Goal: Entertainment & Leisure: Consume media (video, audio)

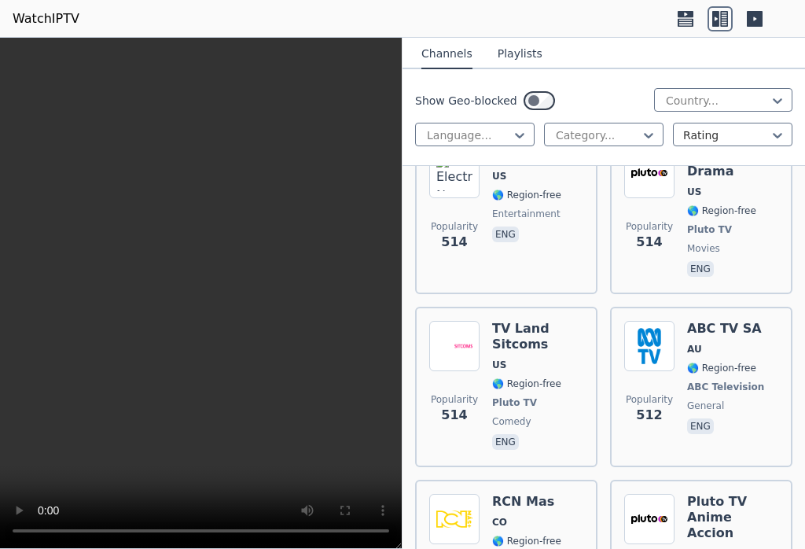
scroll to position [16165, 0]
click at [524, 548] on span "entertainment" at bounding box center [526, 559] width 68 height 13
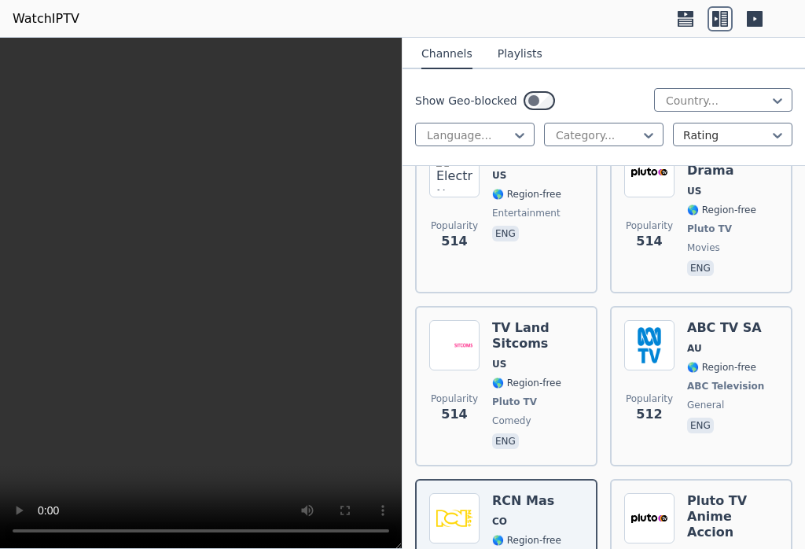
click at [383, 50] on video at bounding box center [201, 293] width 402 height 511
click at [413, 52] on div "Channels Playlists" at bounding box center [482, 54] width 146 height 30
click at [390, 48] on video at bounding box center [201, 293] width 402 height 511
click at [804, 384] on html "WatchIPTV WatchIPTV - Free IPTV streams from across the world [DOMAIN_NAME] doe…" at bounding box center [402, 274] width 805 height 549
click at [804, 385] on html "WatchIPTV WatchIPTV - Free IPTV streams from across the world [DOMAIN_NAME] doe…" at bounding box center [402, 274] width 805 height 549
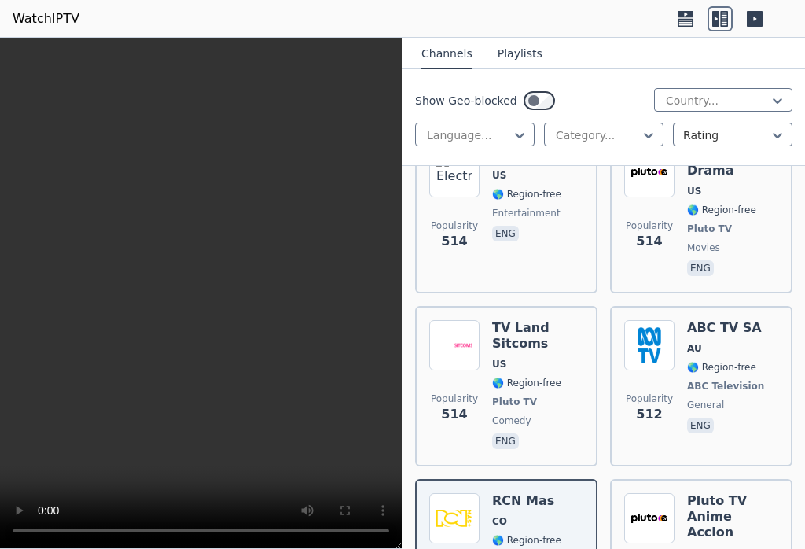
click at [804, 402] on html "WatchIPTV WatchIPTV - Free IPTV streams from across the world [DOMAIN_NAME] doe…" at bounding box center [402, 274] width 805 height 549
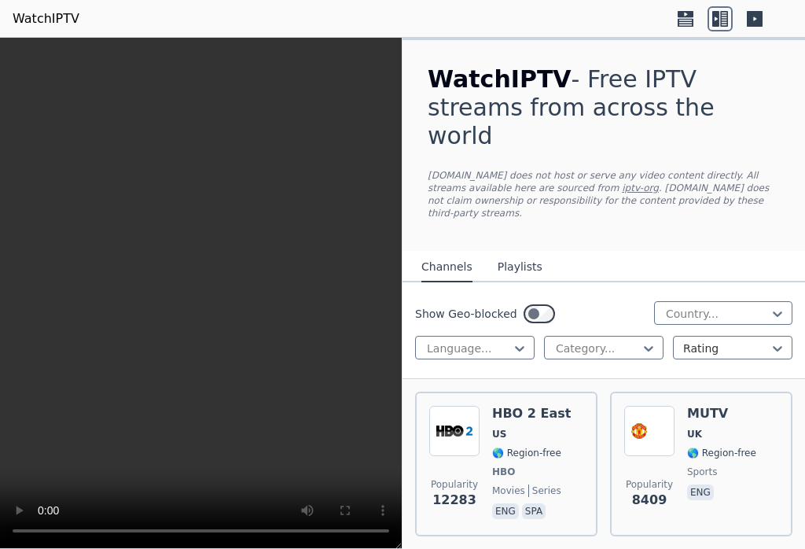
scroll to position [0, 0]
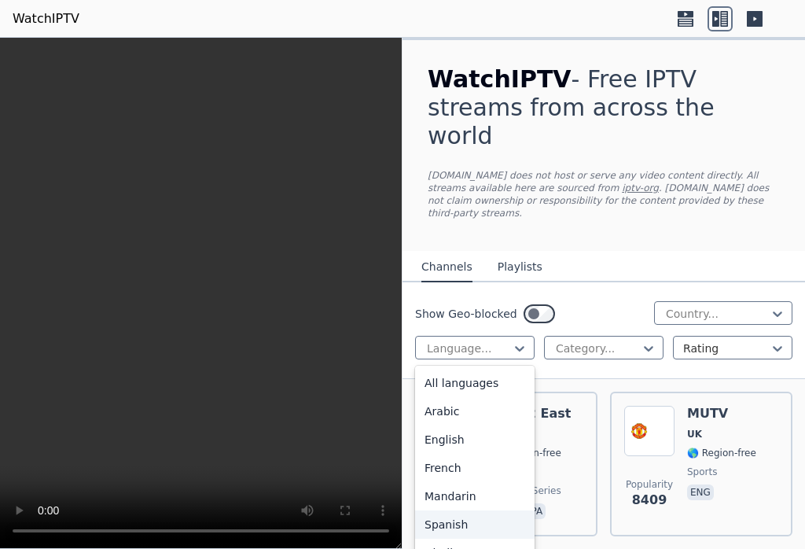
click at [479, 510] on div "Spanish" at bounding box center [474, 524] width 119 height 28
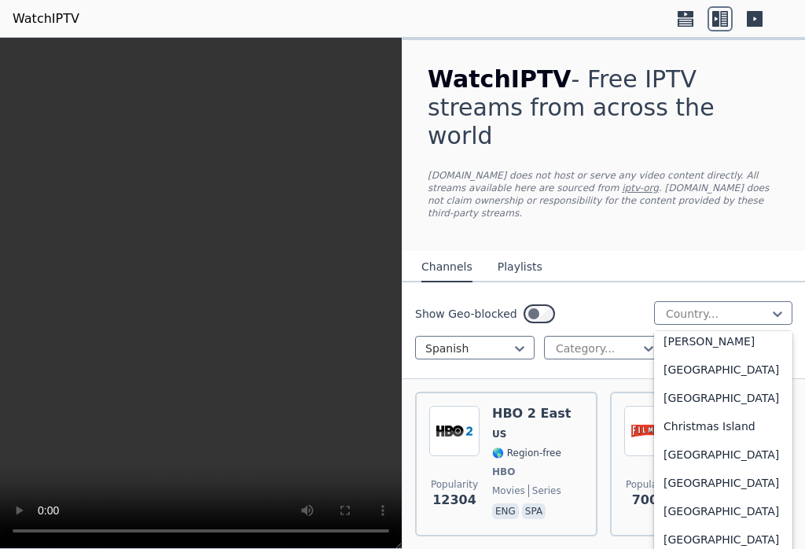
scroll to position [1078, 0]
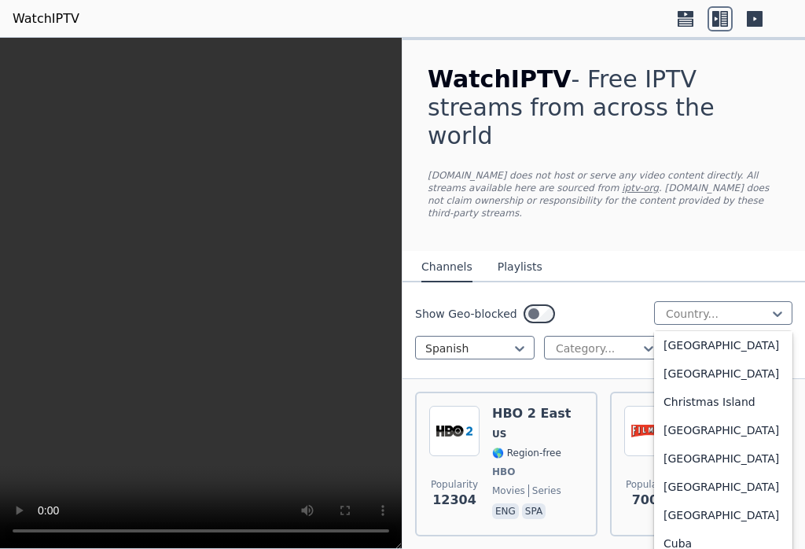
click at [700, 440] on div "[GEOGRAPHIC_DATA]" at bounding box center [723, 430] width 138 height 28
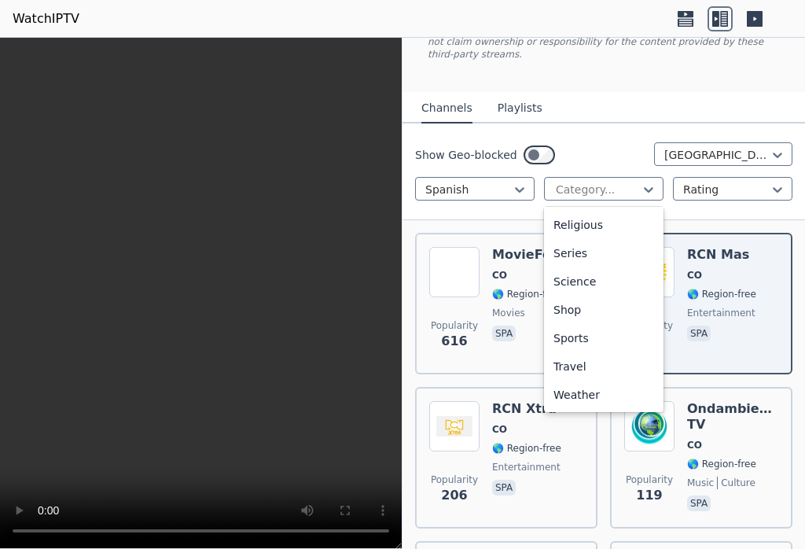
scroll to position [565, 0]
click at [583, 324] on div "Sports" at bounding box center [603, 338] width 119 height 28
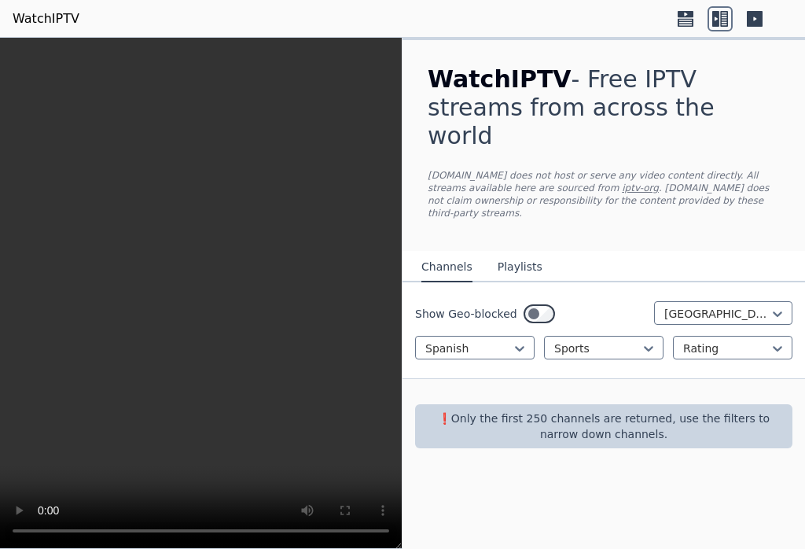
click at [664, 336] on div "Spanish Sports Rating" at bounding box center [603, 348] width 377 height 24
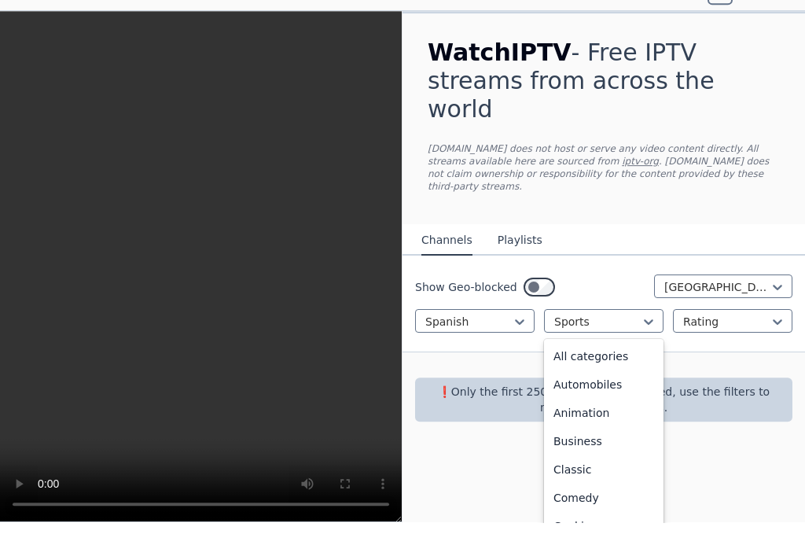
scroll to position [484, 0]
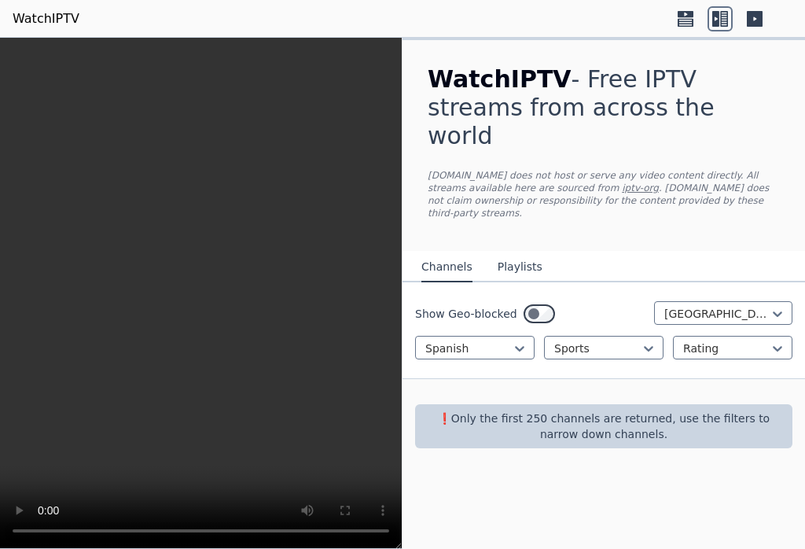
click at [665, 336] on div "Spanish Sports Rating" at bounding box center [603, 348] width 377 height 24
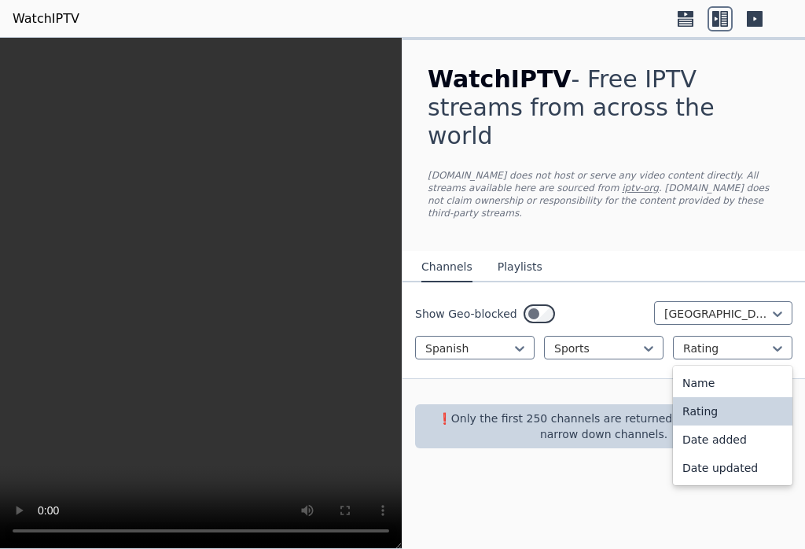
click at [760, 504] on div "WatchIPTV - Free IPTV streams from across the world [DOMAIN_NAME] does not host…" at bounding box center [603, 293] width 402 height 511
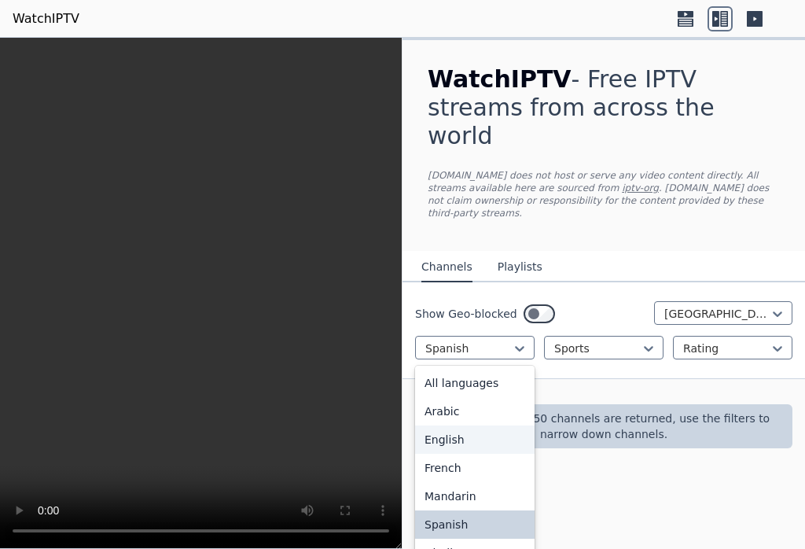
click at [461, 425] on div "English" at bounding box center [474, 439] width 119 height 28
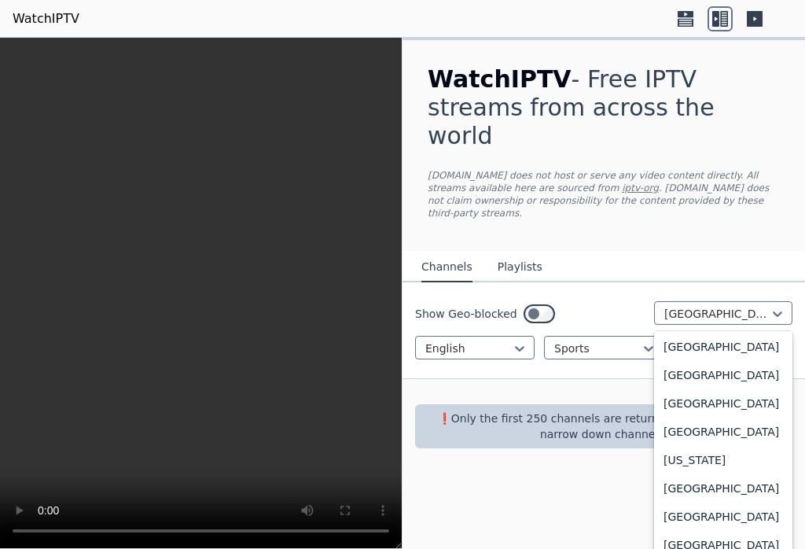
scroll to position [4160, 0]
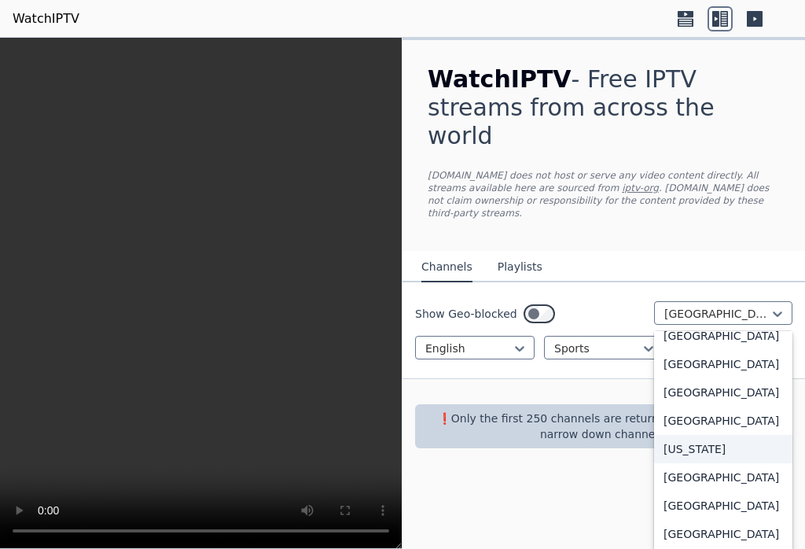
click at [787, 443] on div "[US_STATE]" at bounding box center [723, 449] width 138 height 28
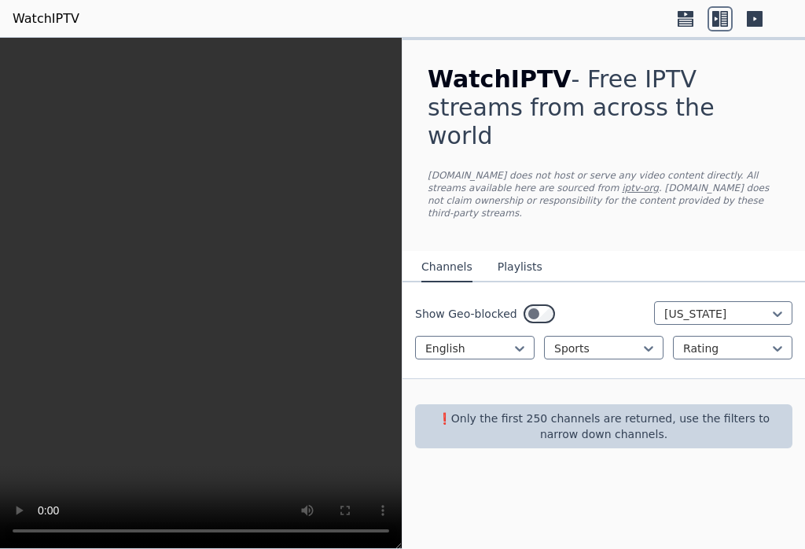
click at [776, 10] on div at bounding box center [732, 18] width 119 height 25
click at [730, 7] on icon at bounding box center [719, 18] width 25 height 25
click at [760, 13] on icon at bounding box center [755, 19] width 16 height 16
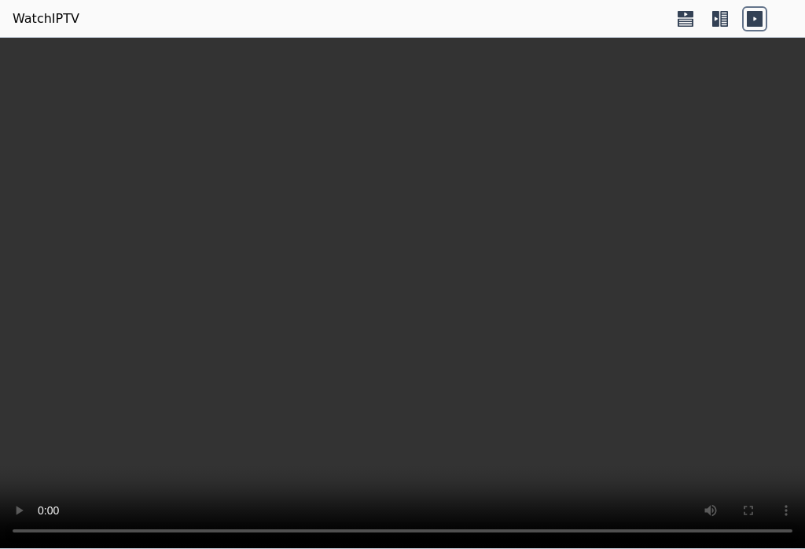
click at [725, 10] on icon at bounding box center [719, 18] width 25 height 25
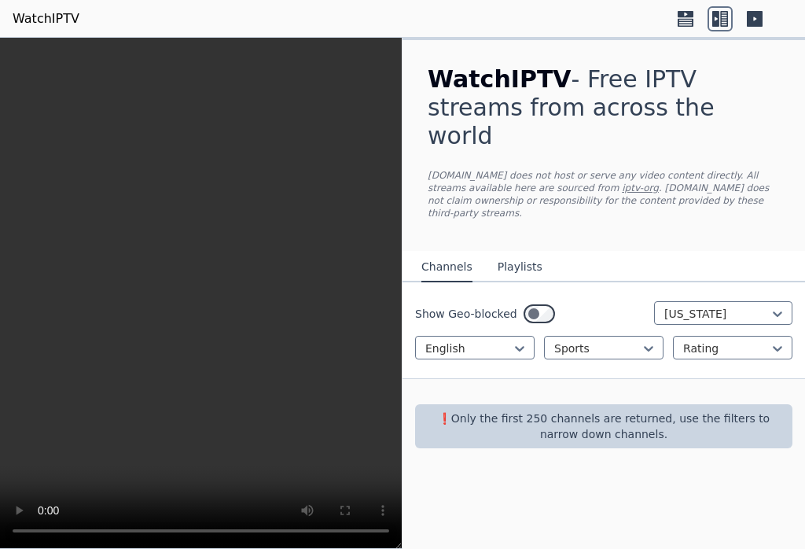
click at [693, 8] on icon at bounding box center [685, 18] width 25 height 25
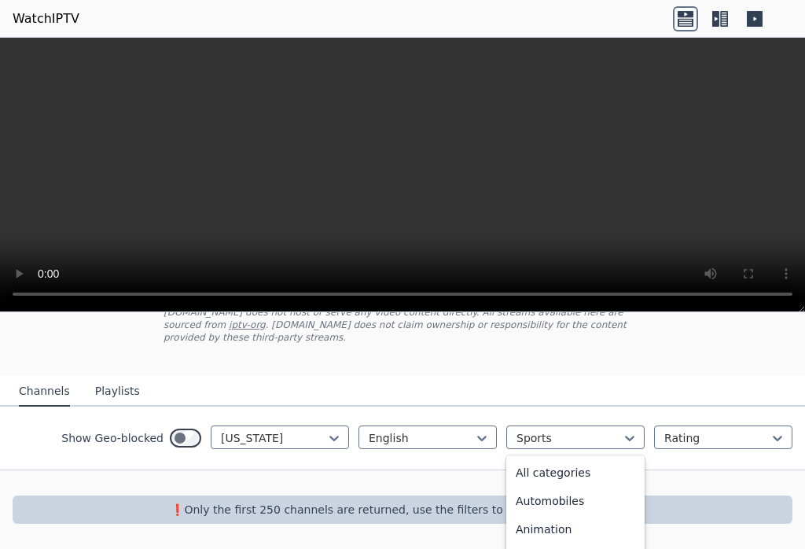
scroll to position [484, 0]
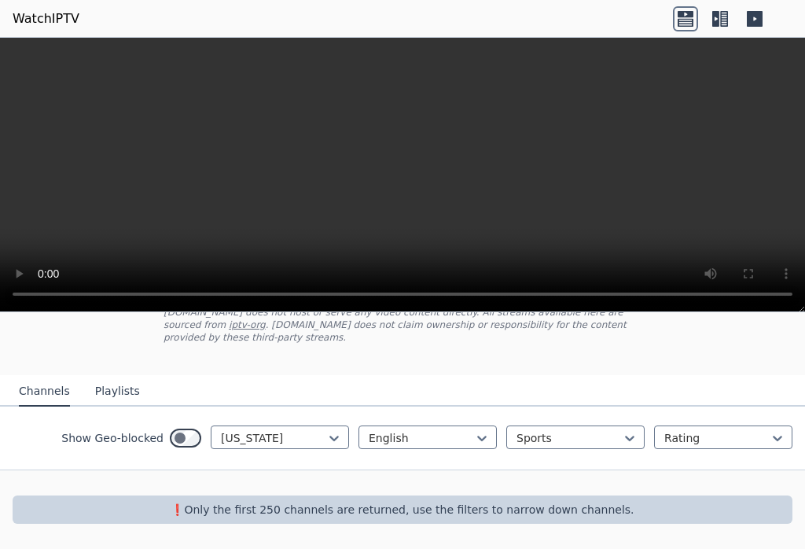
click at [779, 499] on div "❗️Only the first 250 channels are returned, use the filters to narrow down chan…" at bounding box center [403, 509] width 780 height 28
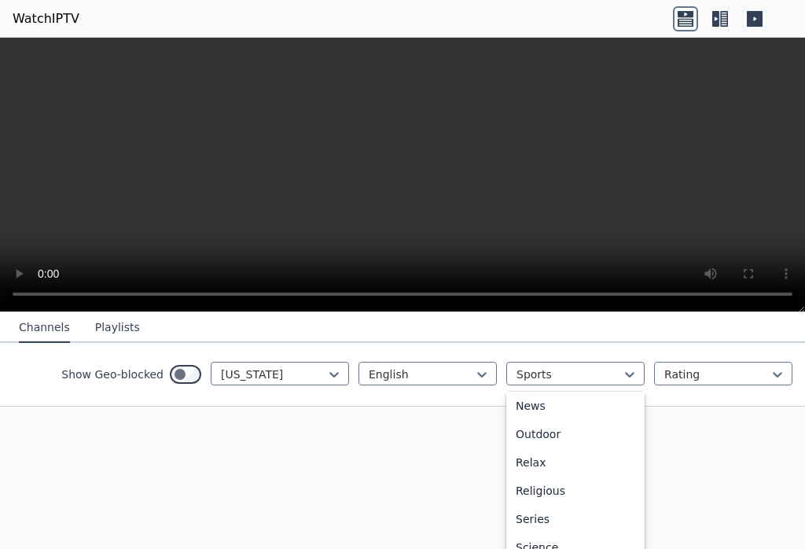
scroll to position [109, 0]
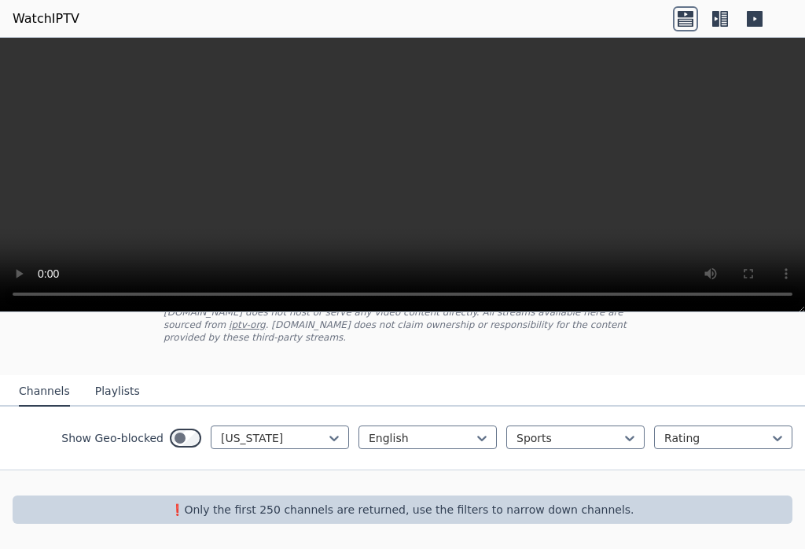
click at [770, 483] on div at bounding box center [402, 482] width 805 height 25
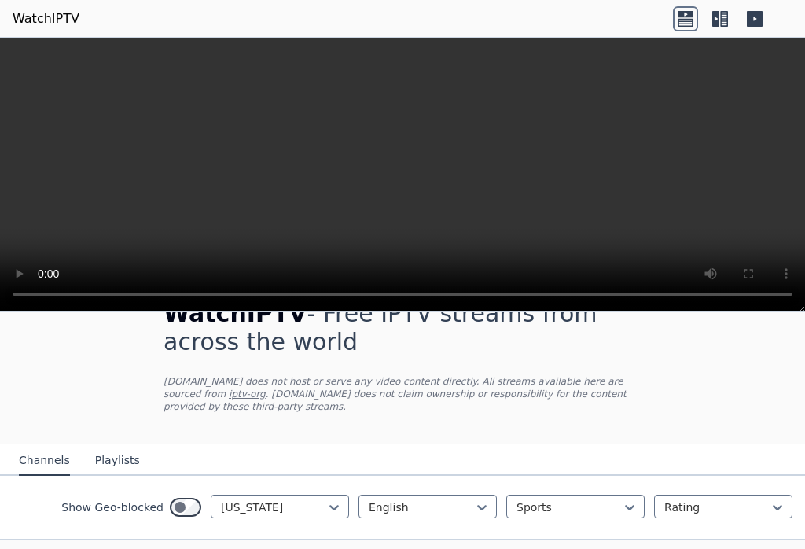
scroll to position [39, 0]
click at [705, 534] on div "Show Geo-blocked [US_STATE] English Sports Rating" at bounding box center [402, 509] width 805 height 64
click at [229, 391] on link "iptv-org" at bounding box center [247, 395] width 37 height 11
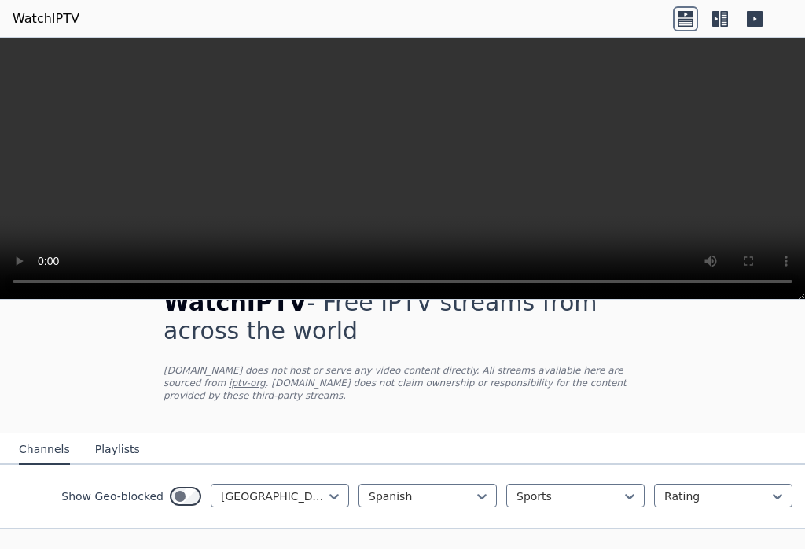
click at [535, 145] on video at bounding box center [402, 169] width 805 height 262
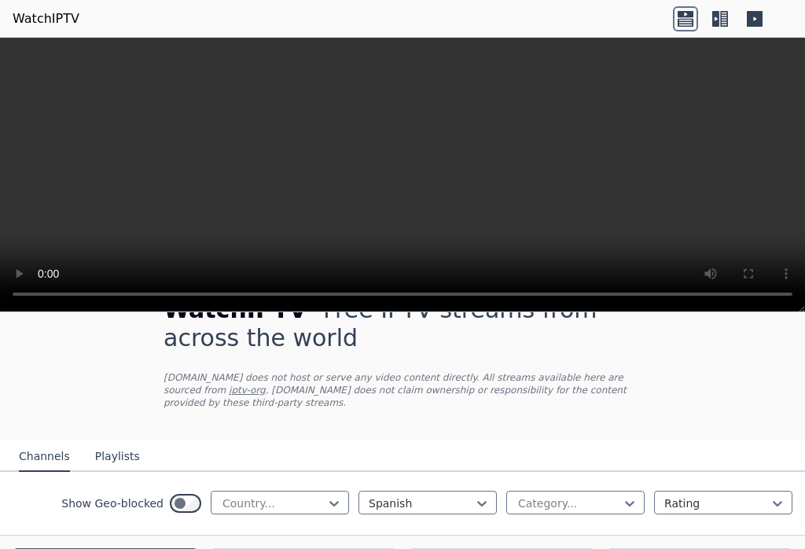
scroll to position [43, 0]
click at [743, 22] on icon at bounding box center [754, 18] width 25 height 25
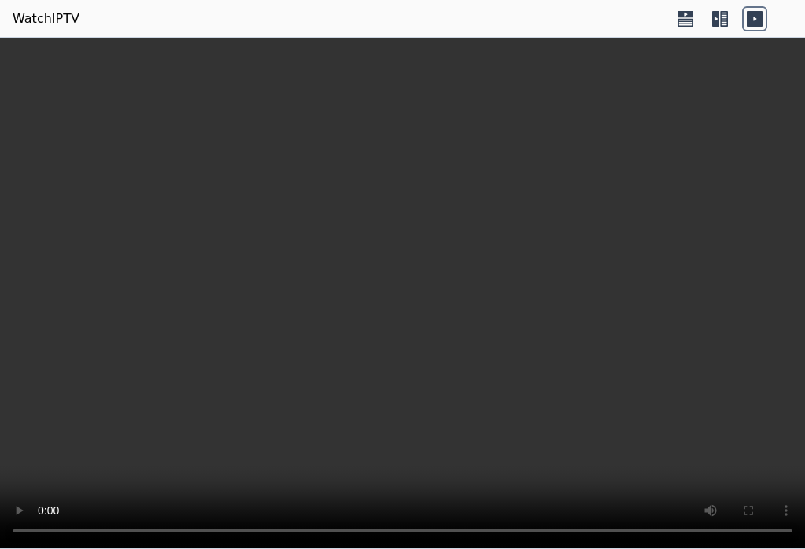
click at [766, 11] on icon at bounding box center [754, 18] width 25 height 25
click at [689, 18] on icon at bounding box center [685, 18] width 25 height 25
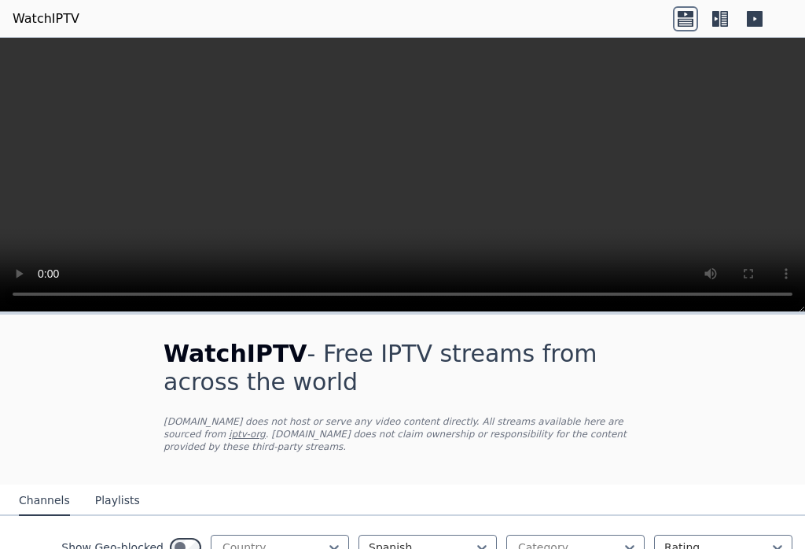
click at [729, 15] on icon at bounding box center [719, 18] width 25 height 25
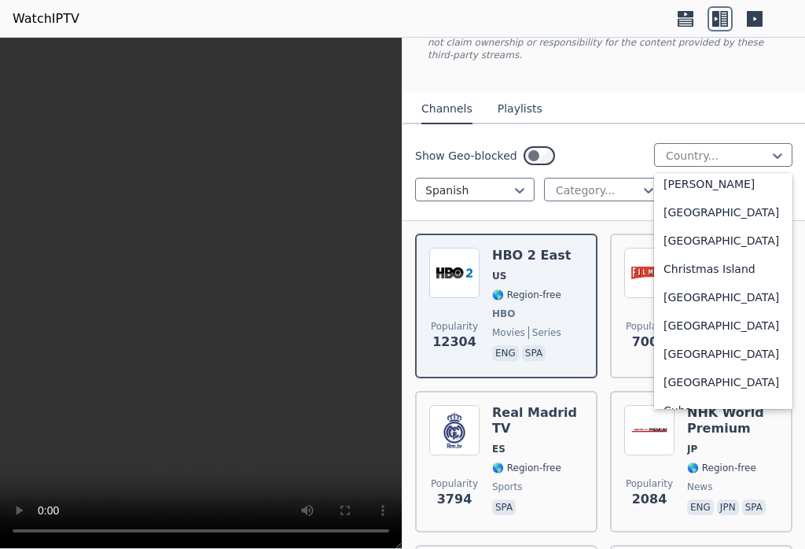
scroll to position [1054, 0]
click at [696, 300] on div "[GEOGRAPHIC_DATA]" at bounding box center [723, 296] width 138 height 28
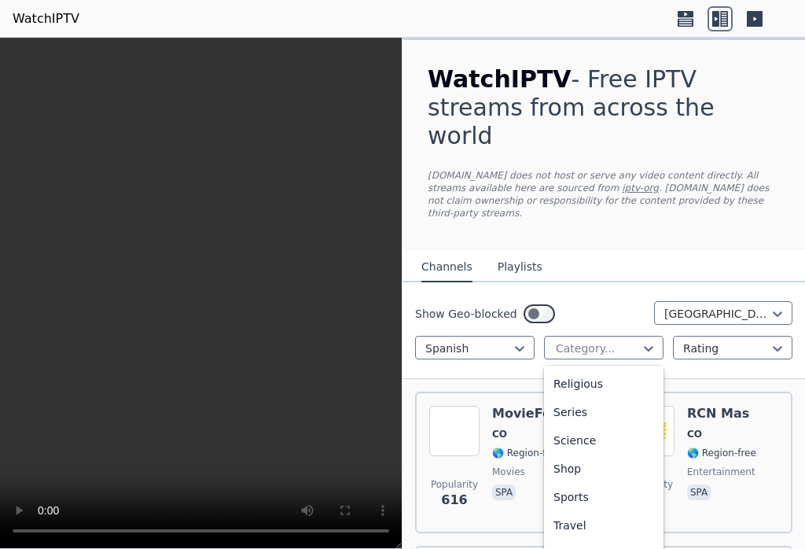
scroll to position [565, 0]
click at [588, 483] on div "Sports" at bounding box center [603, 497] width 119 height 28
